Goal: Task Accomplishment & Management: Manage account settings

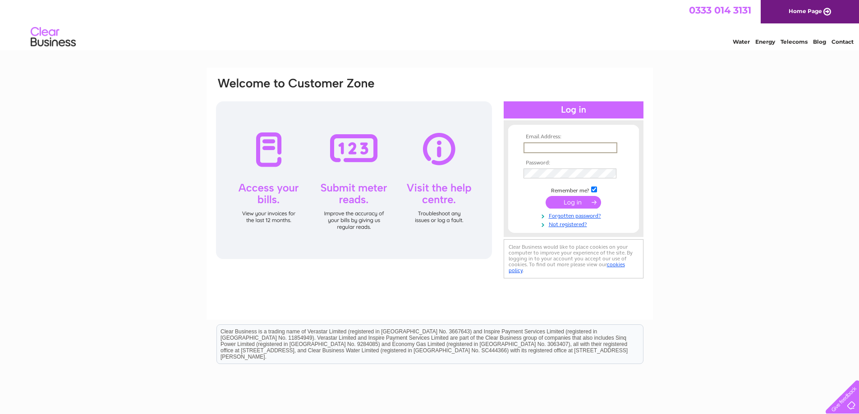
click at [595, 148] on input "text" at bounding box center [570, 147] width 94 height 11
type input "info@chanagarments.com"
click at [546, 196] on input "submit" at bounding box center [573, 202] width 55 height 13
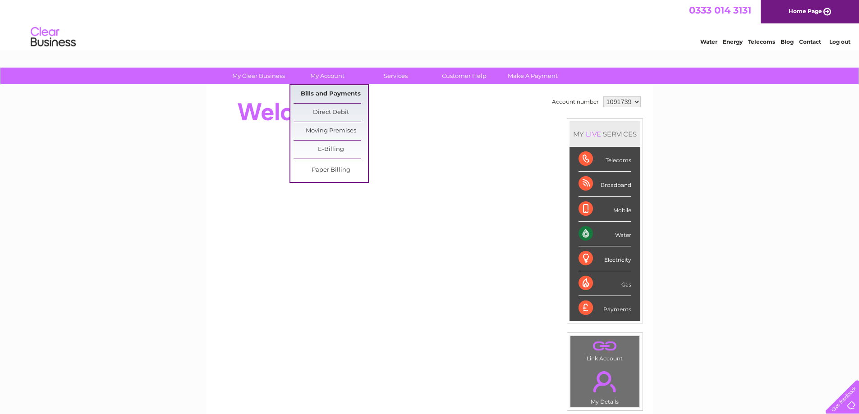
click at [335, 98] on link "Bills and Payments" at bounding box center [331, 94] width 74 height 18
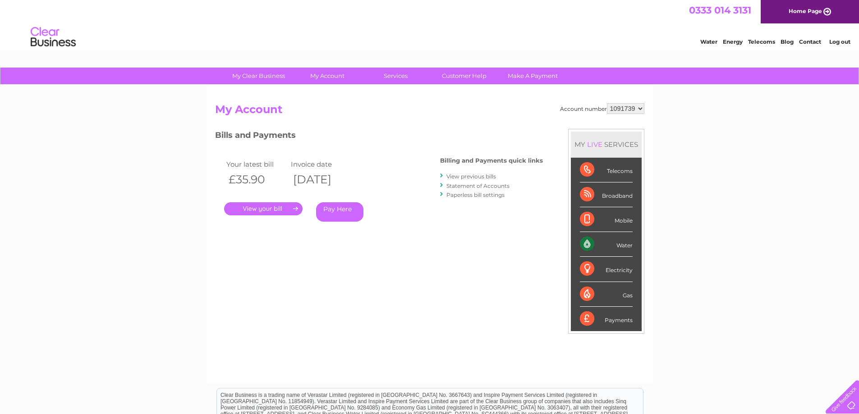
click at [266, 209] on link "." at bounding box center [263, 208] width 78 height 13
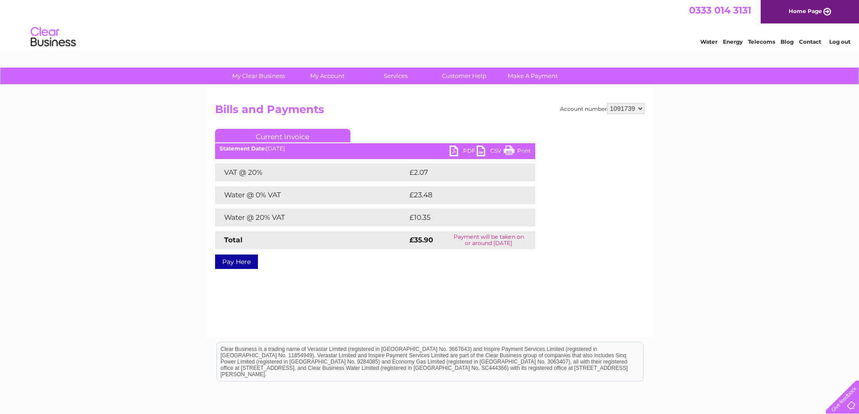
click at [466, 149] on link "PDF" at bounding box center [463, 152] width 27 height 13
click at [627, 108] on select "1091739 1091746" at bounding box center [625, 108] width 37 height 11
select select "1091746"
click at [607, 103] on select "1091739 1091746" at bounding box center [625, 108] width 37 height 11
click at [467, 147] on link "PDF" at bounding box center [463, 152] width 27 height 13
